Goal: Share content

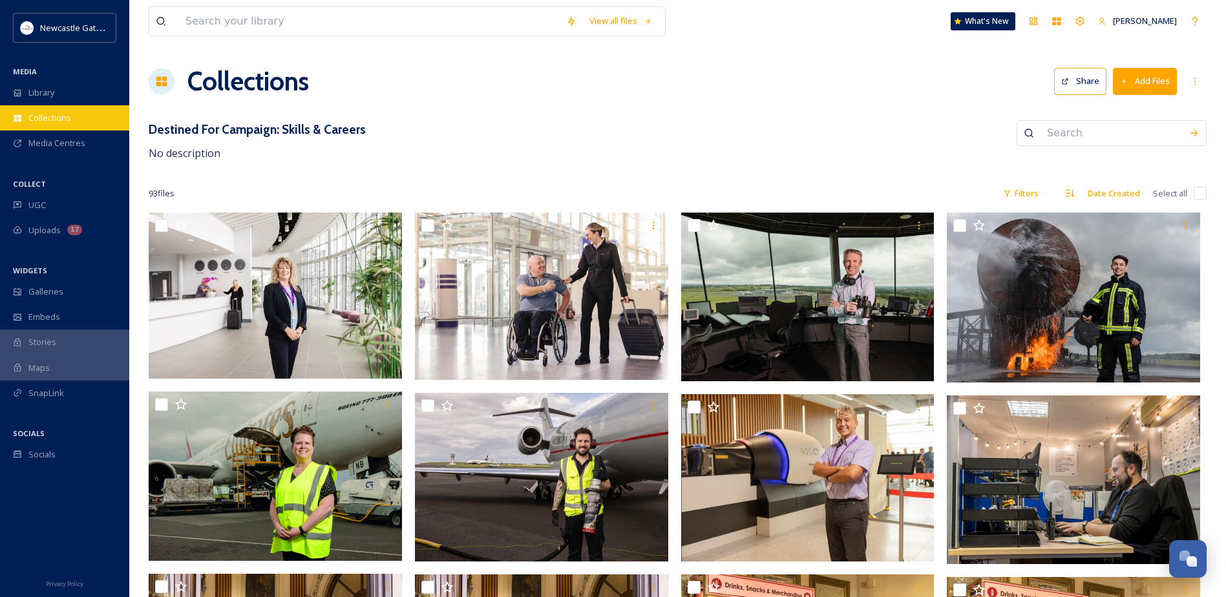
click at [63, 125] on div "Collections" at bounding box center [64, 117] width 129 height 25
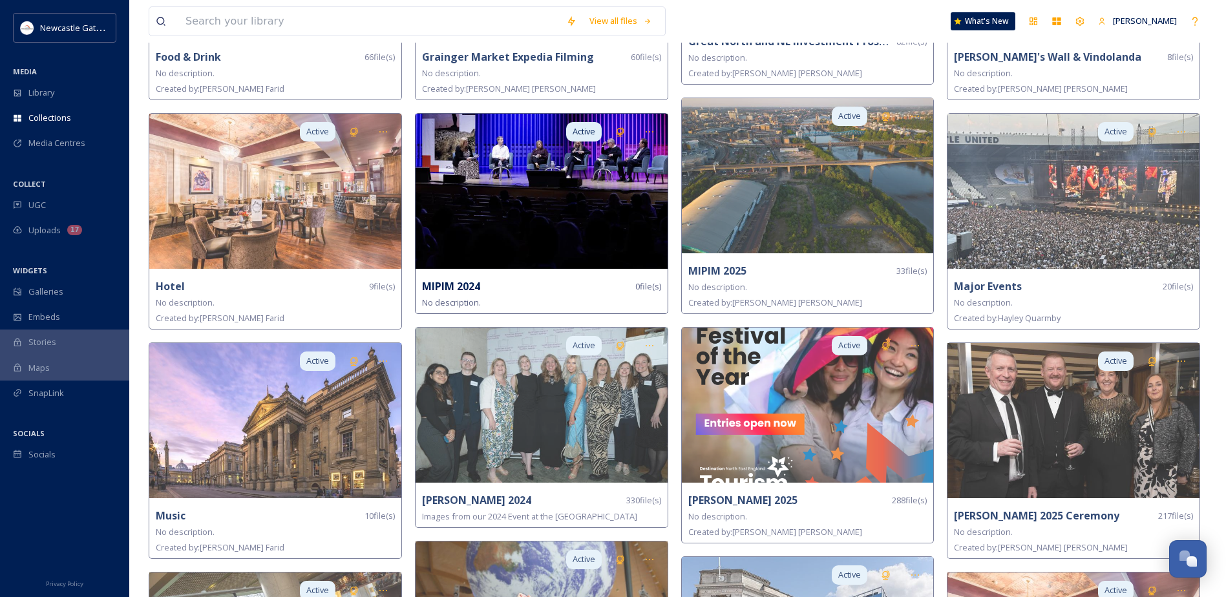
scroll to position [1197, 0]
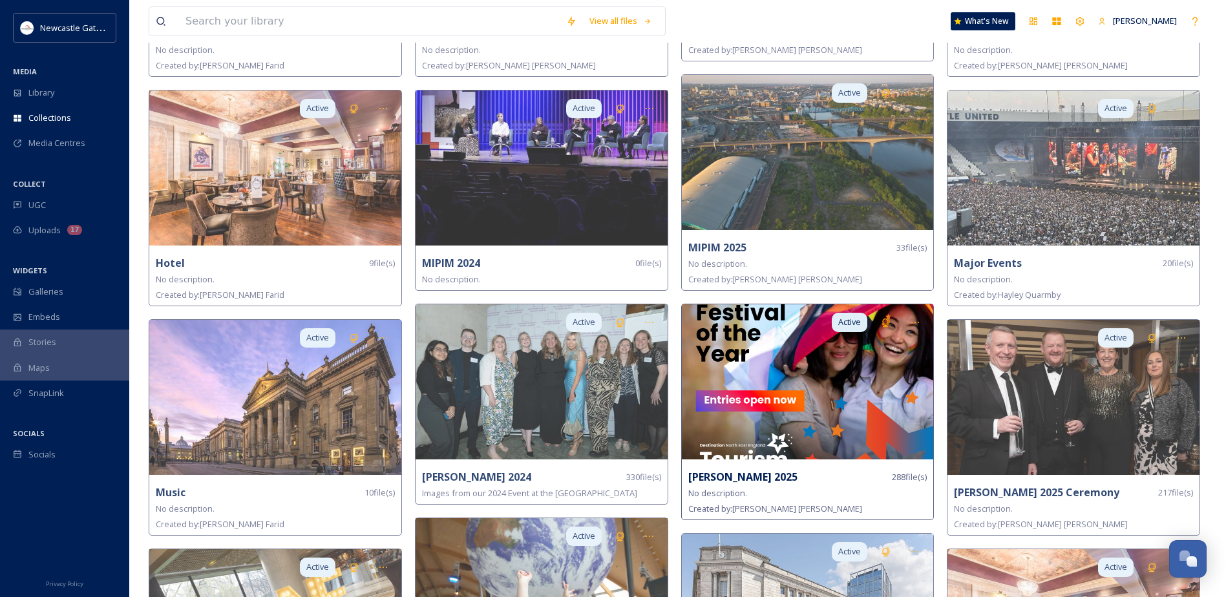
click at [762, 452] on img at bounding box center [808, 381] width 252 height 155
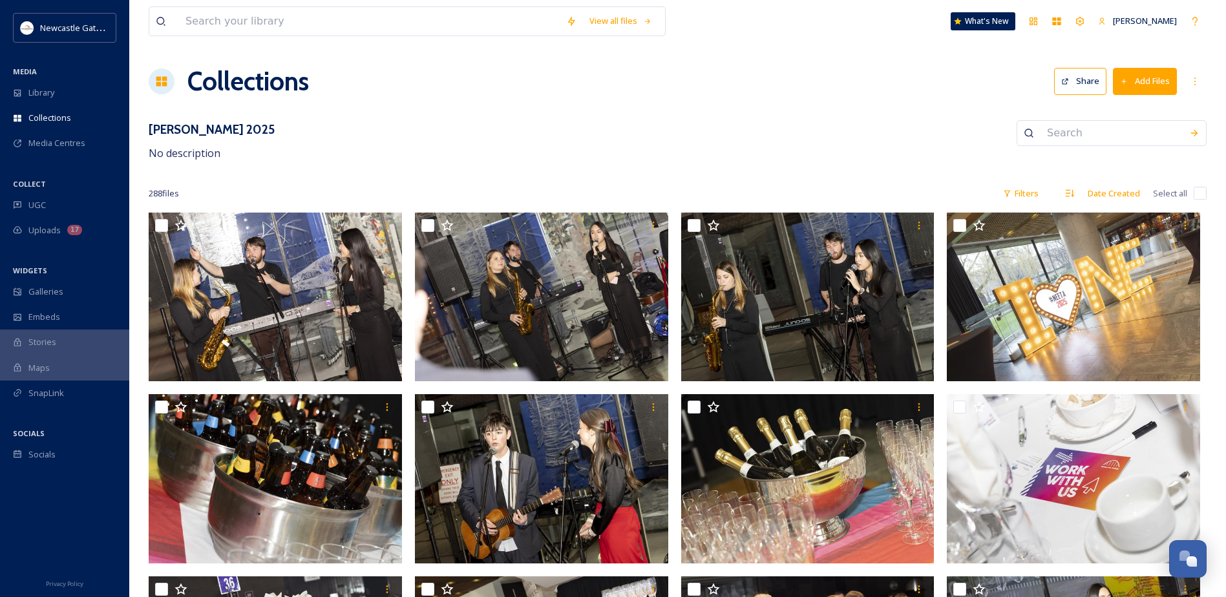
click at [1084, 74] on button "Share" at bounding box center [1080, 81] width 52 height 26
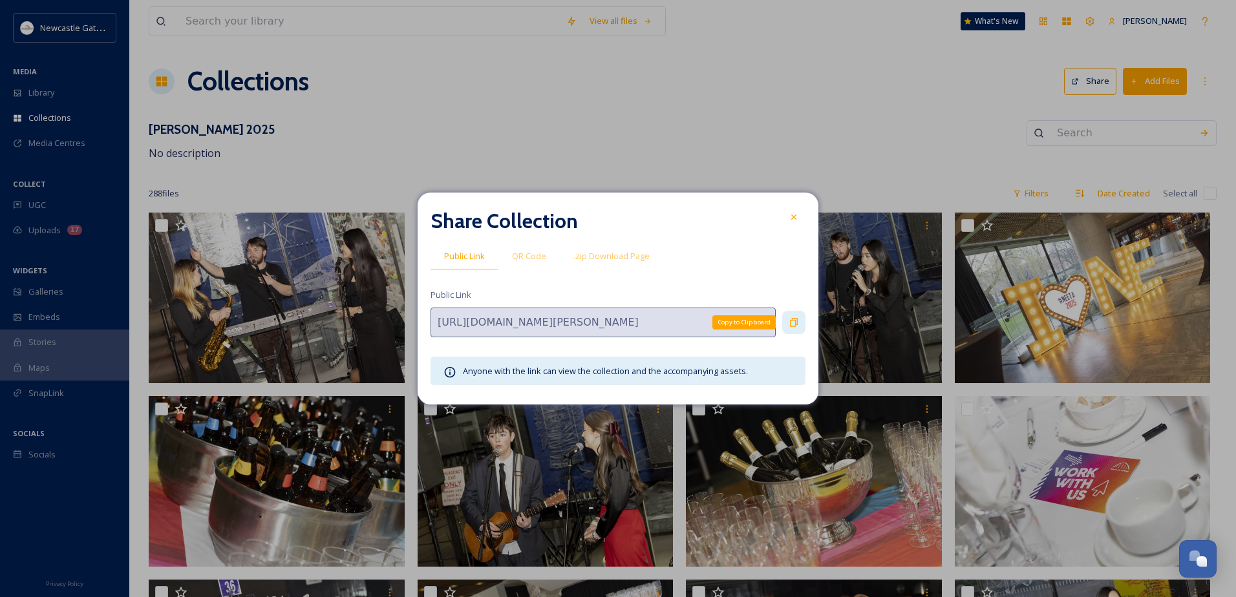
click at [793, 324] on icon at bounding box center [793, 322] width 10 height 10
click at [790, 220] on icon at bounding box center [793, 217] width 10 height 10
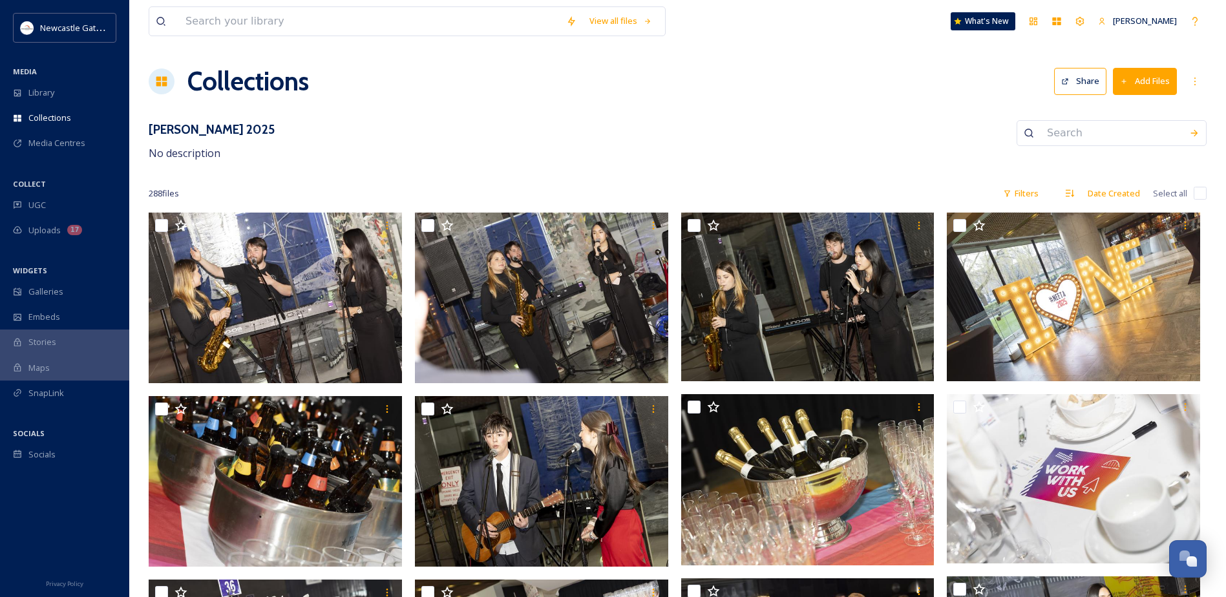
click at [74, 121] on div "Collections" at bounding box center [64, 117] width 129 height 25
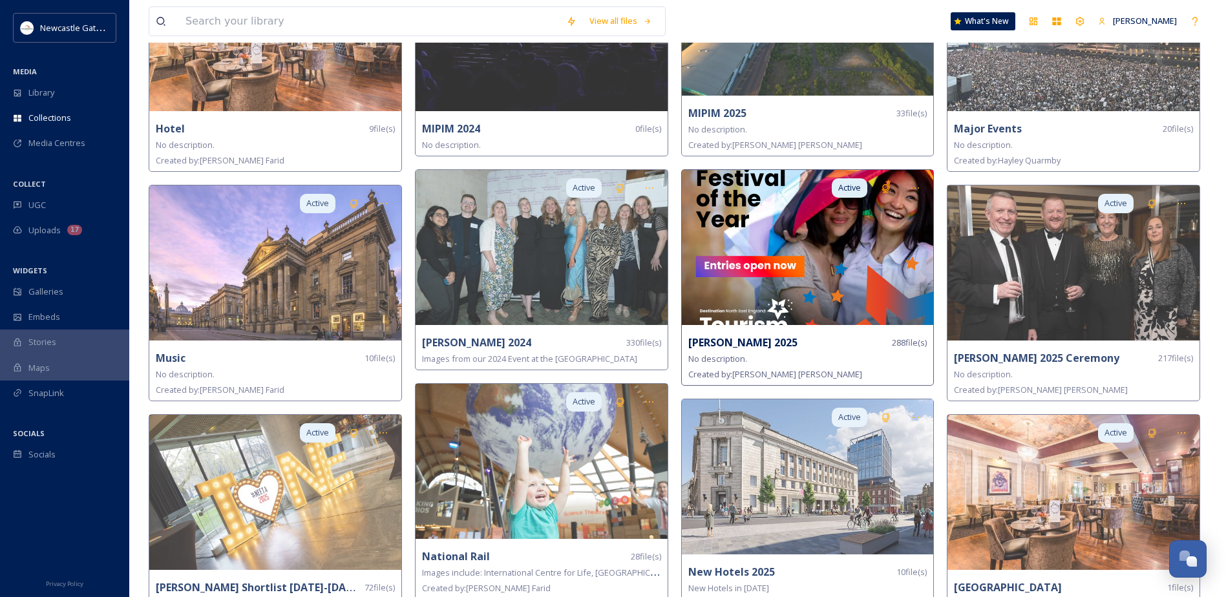
scroll to position [1326, 0]
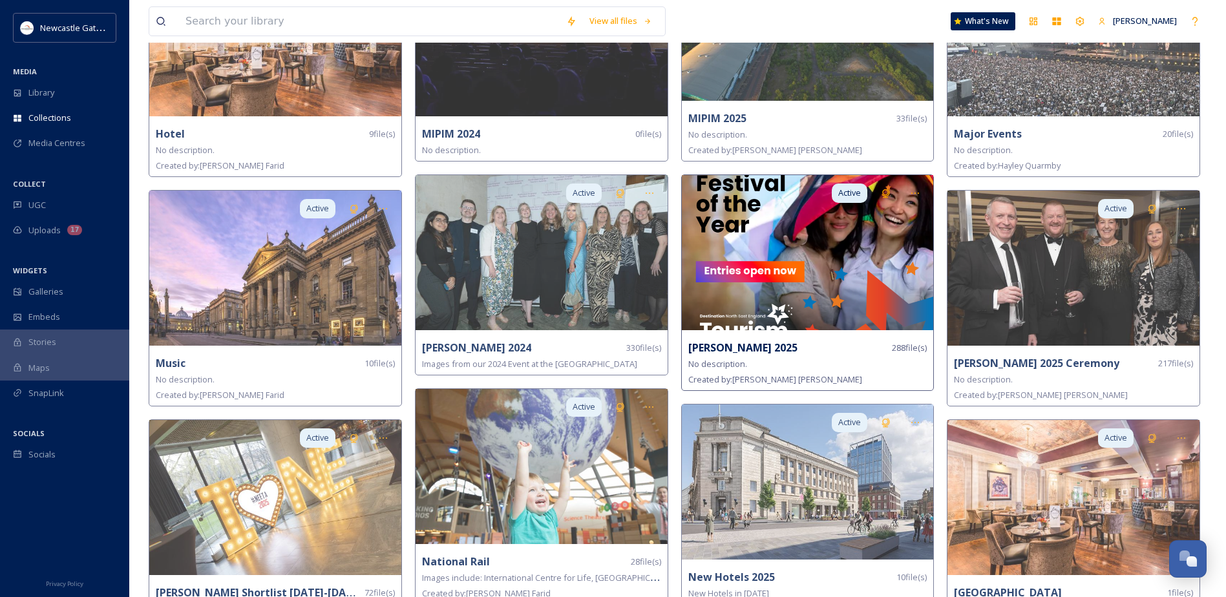
click at [823, 309] on img at bounding box center [808, 252] width 252 height 155
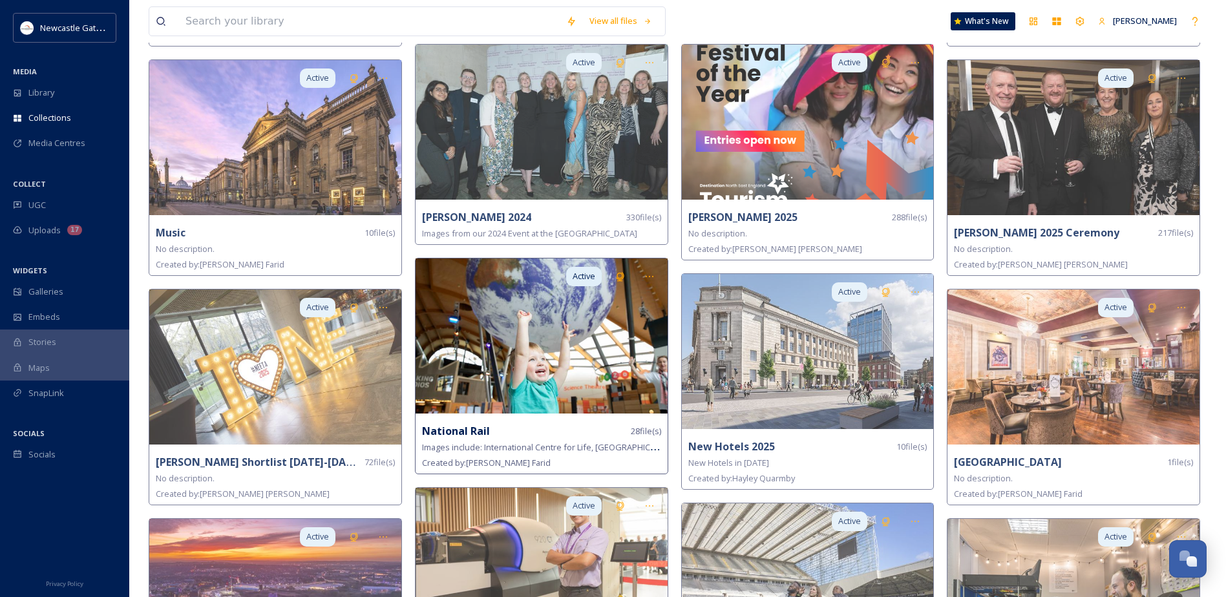
scroll to position [1486, 0]
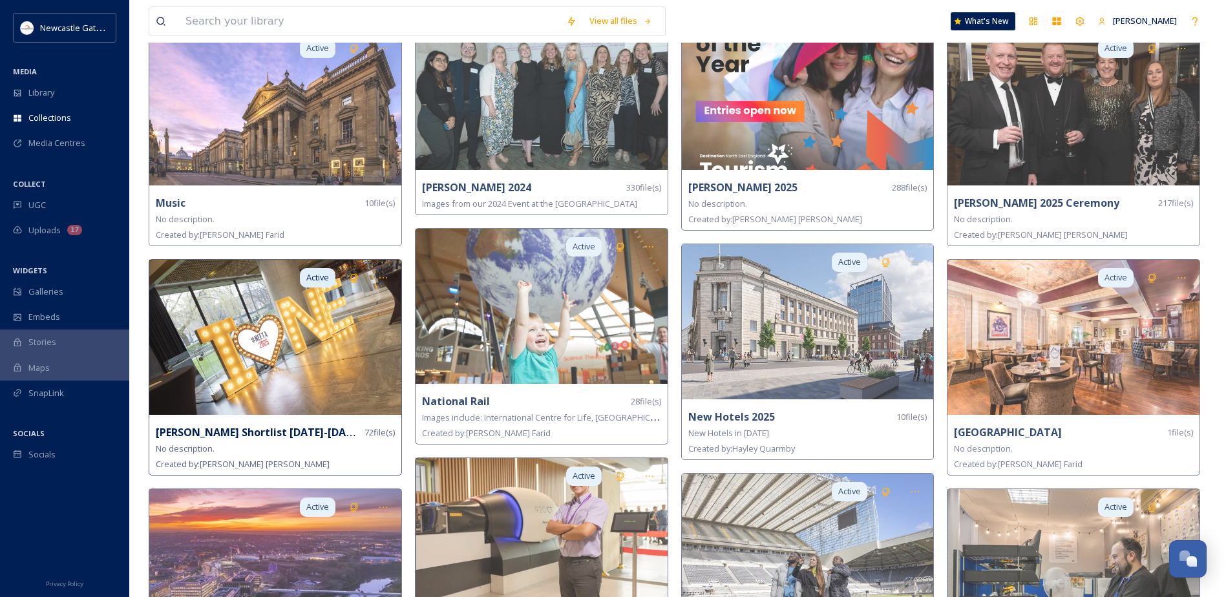
click at [291, 456] on div "Created by: [PERSON_NAME]" at bounding box center [275, 464] width 239 height 16
click at [235, 373] on img at bounding box center [275, 337] width 252 height 155
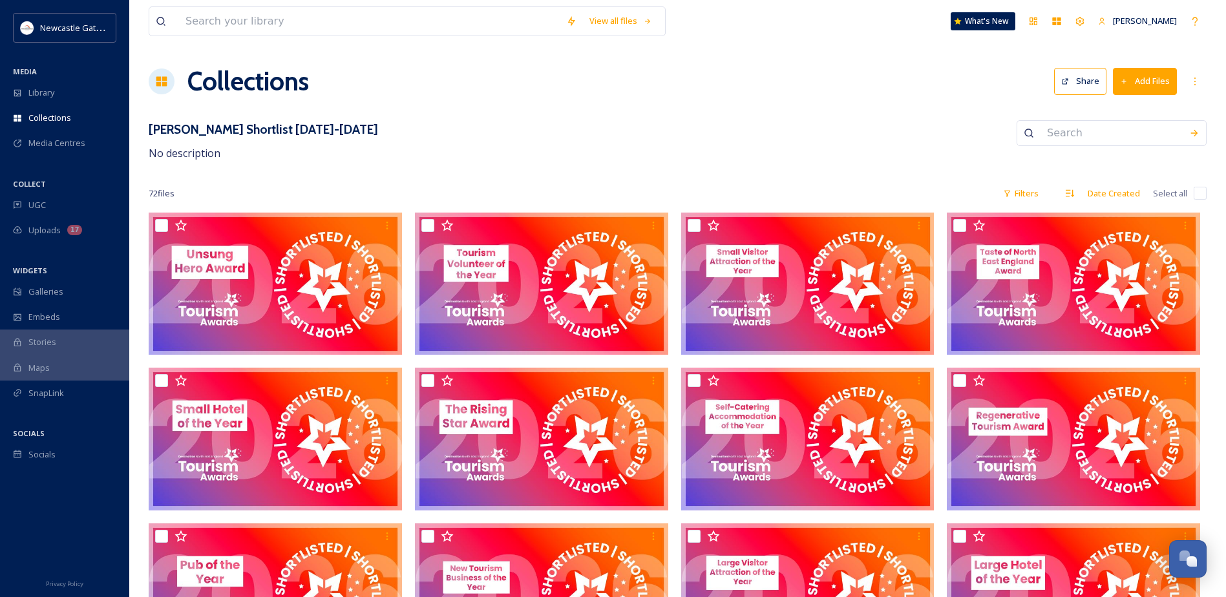
click at [1062, 85] on icon at bounding box center [1065, 82] width 8 height 8
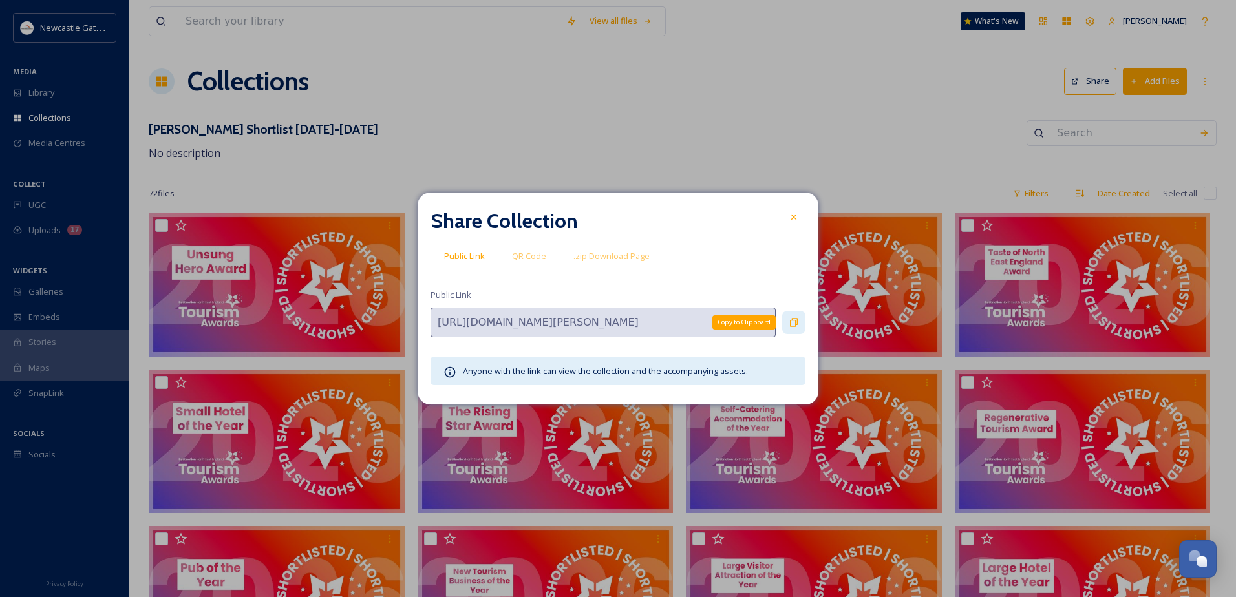
click at [788, 321] on div "Copy to Clipboard" at bounding box center [793, 322] width 23 height 23
click at [791, 220] on icon at bounding box center [793, 217] width 10 height 10
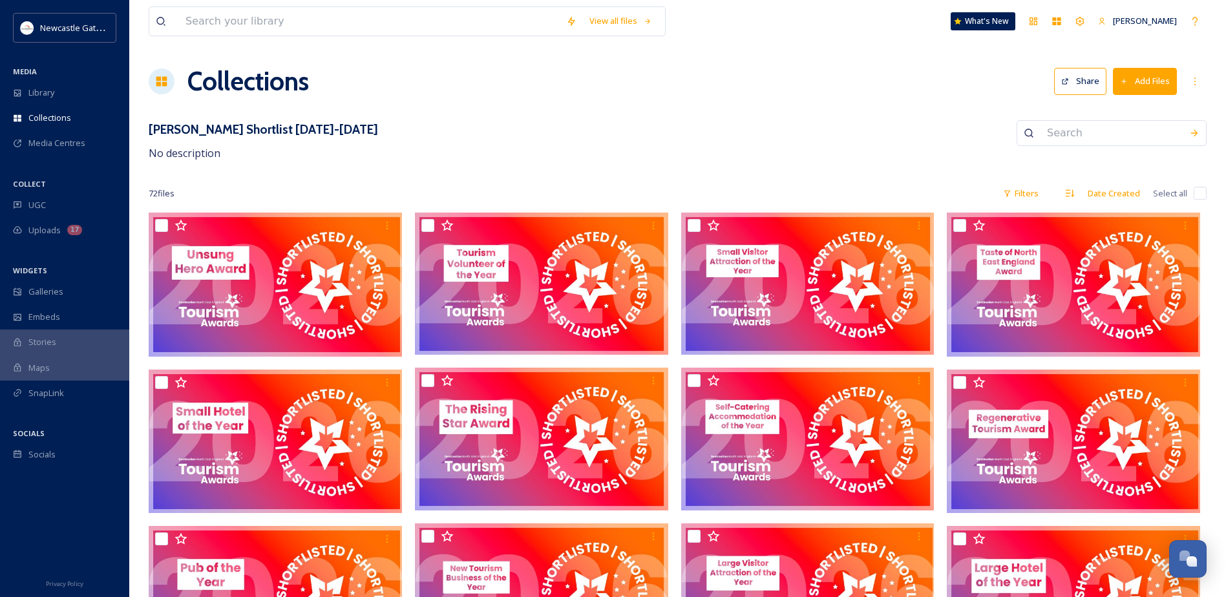
click at [541, 145] on div "[PERSON_NAME] Shortlist [DATE]-[DATE] No description" at bounding box center [678, 140] width 1058 height 41
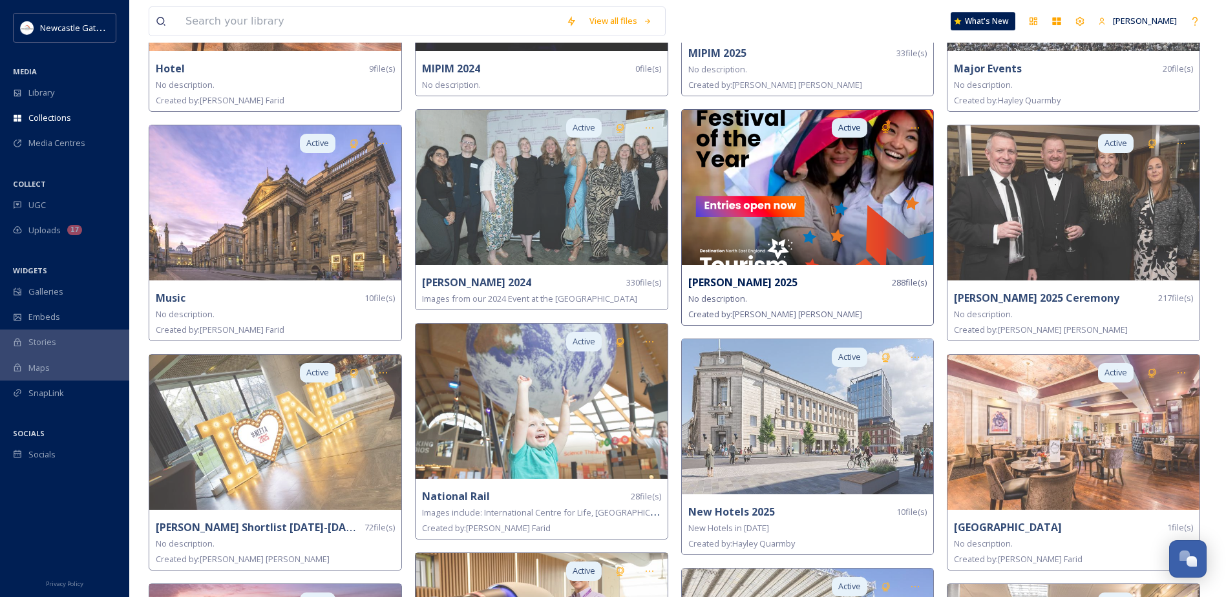
scroll to position [1391, 0]
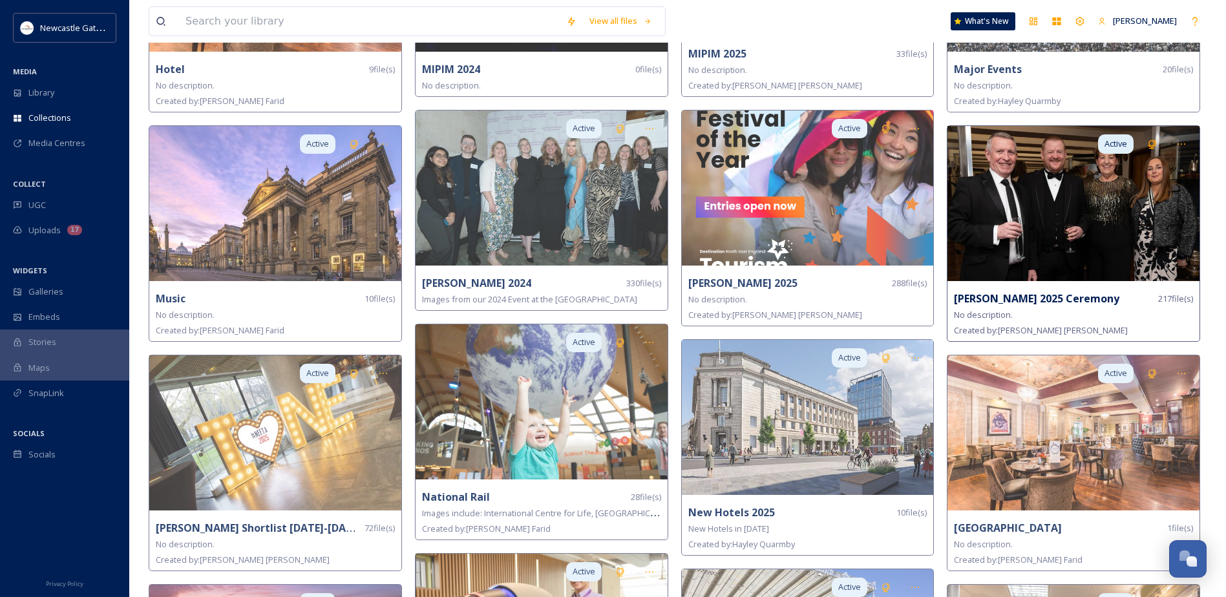
click at [1108, 213] on img at bounding box center [1073, 203] width 252 height 155
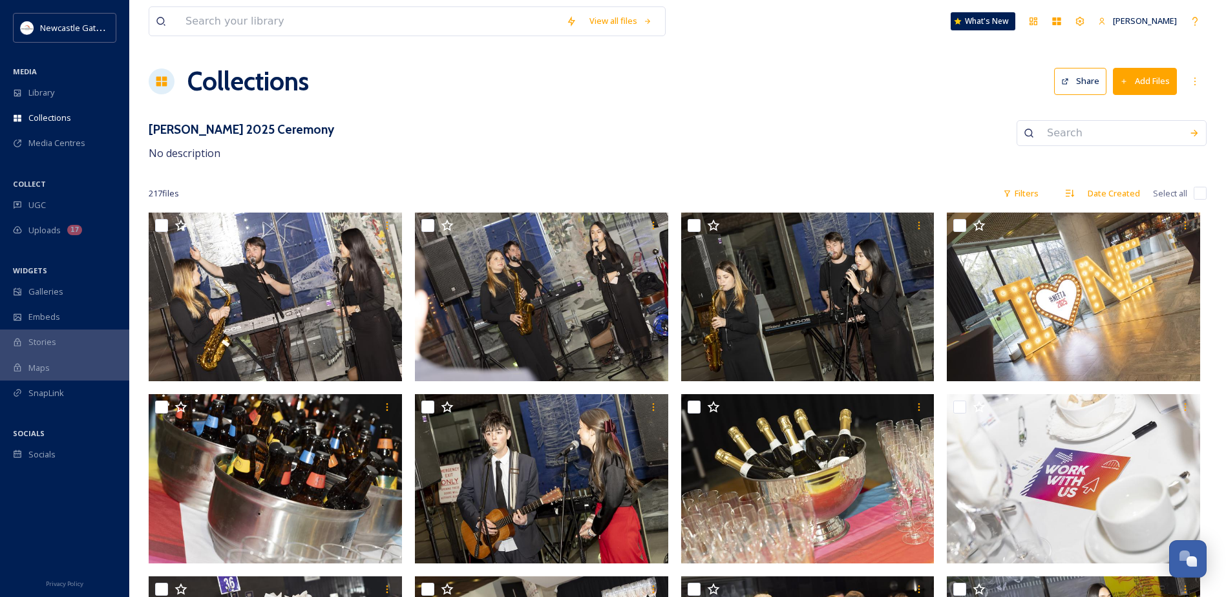
drag, startPoint x: 888, startPoint y: 136, endPoint x: 909, endPoint y: 132, distance: 21.2
click at [888, 136] on div "[PERSON_NAME] 2025 Ceremony No description" at bounding box center [678, 140] width 1058 height 41
click at [1068, 83] on icon at bounding box center [1065, 82] width 8 height 8
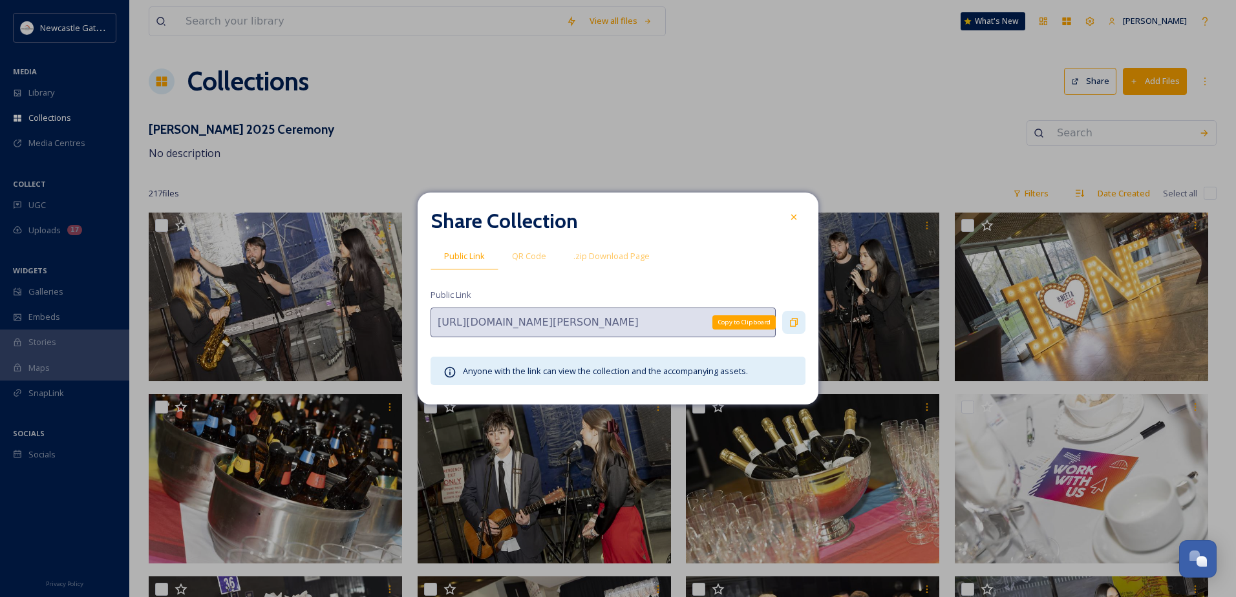
click at [801, 326] on div "Copy to Clipboard" at bounding box center [793, 322] width 23 height 23
click at [791, 214] on icon at bounding box center [793, 217] width 10 height 10
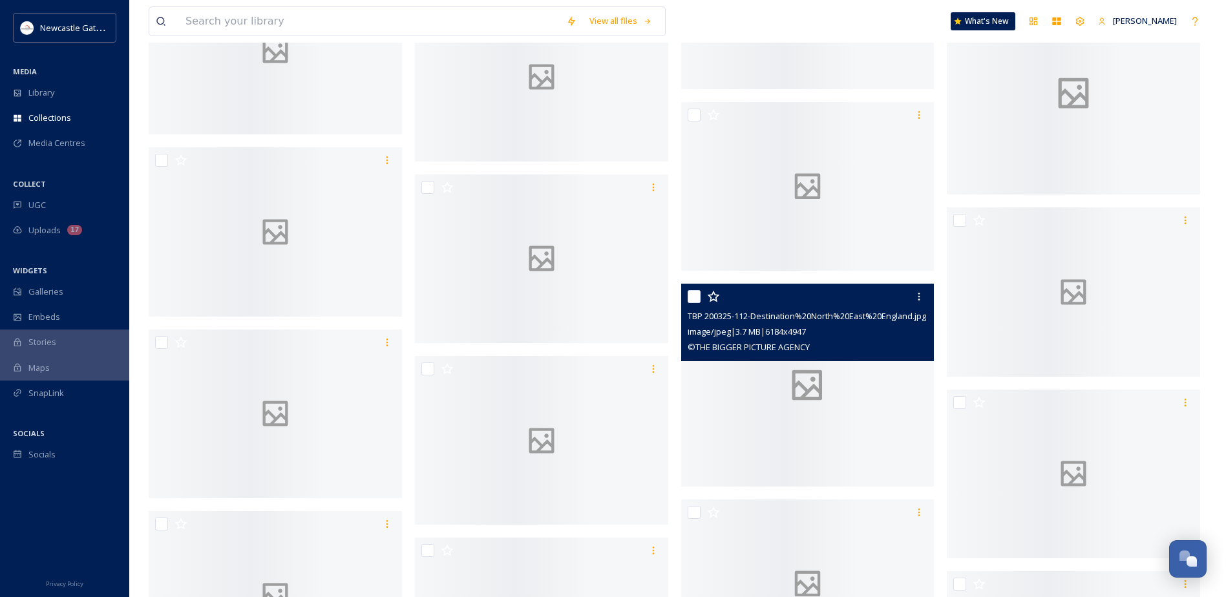
scroll to position [4330, 0]
